Goal: Browse casually: Explore the website without a specific task or goal

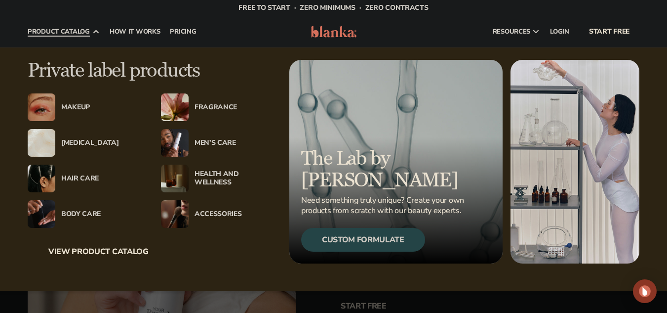
click at [77, 106] on div "Makeup" at bounding box center [101, 107] width 80 height 8
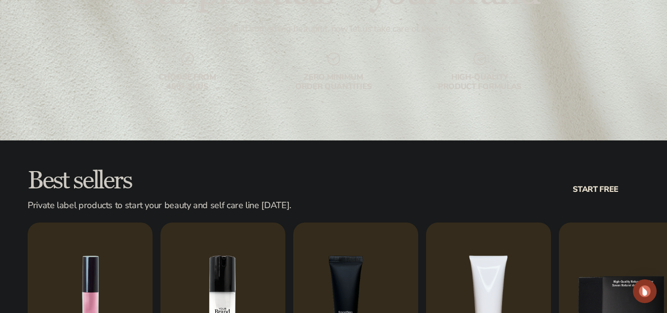
scroll to position [247, 0]
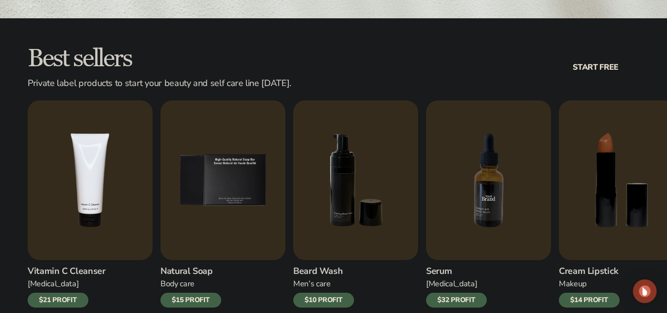
click at [467, 205] on img "7 / 9" at bounding box center [488, 180] width 125 height 160
click at [486, 207] on img "7 / 9" at bounding box center [488, 180] width 125 height 160
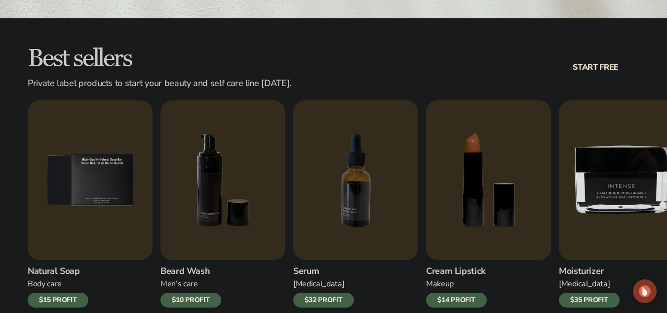
click at [445, 266] on h3 "Cream Lipstick" at bounding box center [456, 271] width 61 height 11
click at [451, 268] on h3 "Cream Lipstick" at bounding box center [456, 271] width 61 height 11
click at [488, 220] on img "8 / 9" at bounding box center [488, 180] width 125 height 160
click at [471, 302] on div "$14 PROFIT" at bounding box center [456, 299] width 61 height 15
click at [485, 212] on img "8 / 9" at bounding box center [488, 180] width 125 height 160
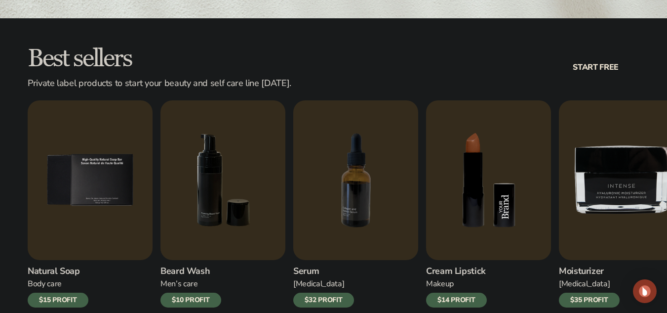
click at [485, 212] on img "8 / 9" at bounding box center [488, 180] width 125 height 160
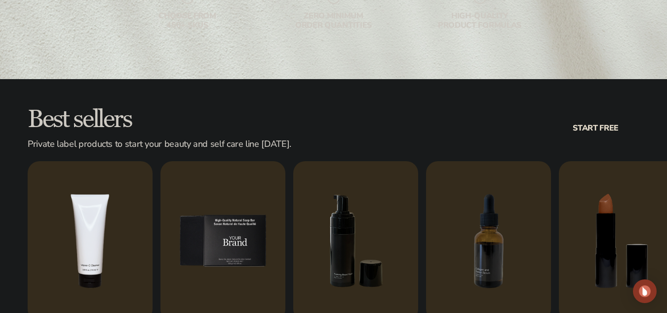
scroll to position [296, 0]
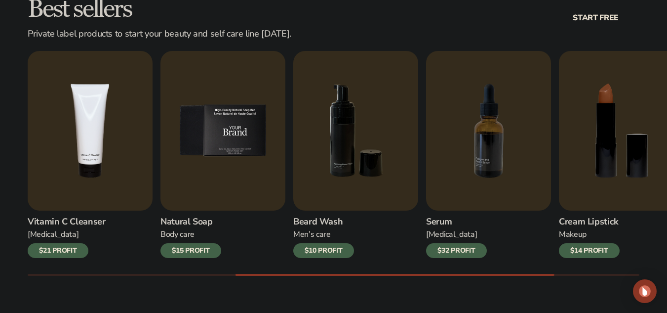
click at [237, 137] on img "5 / 9" at bounding box center [223, 131] width 125 height 160
